Goal: Answer question/provide support: Share knowledge or assist other users

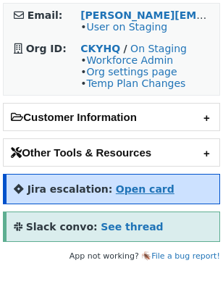
click at [135, 195] on strong "Open card" at bounding box center [145, 189] width 59 height 12
